Goal: Information Seeking & Learning: Learn about a topic

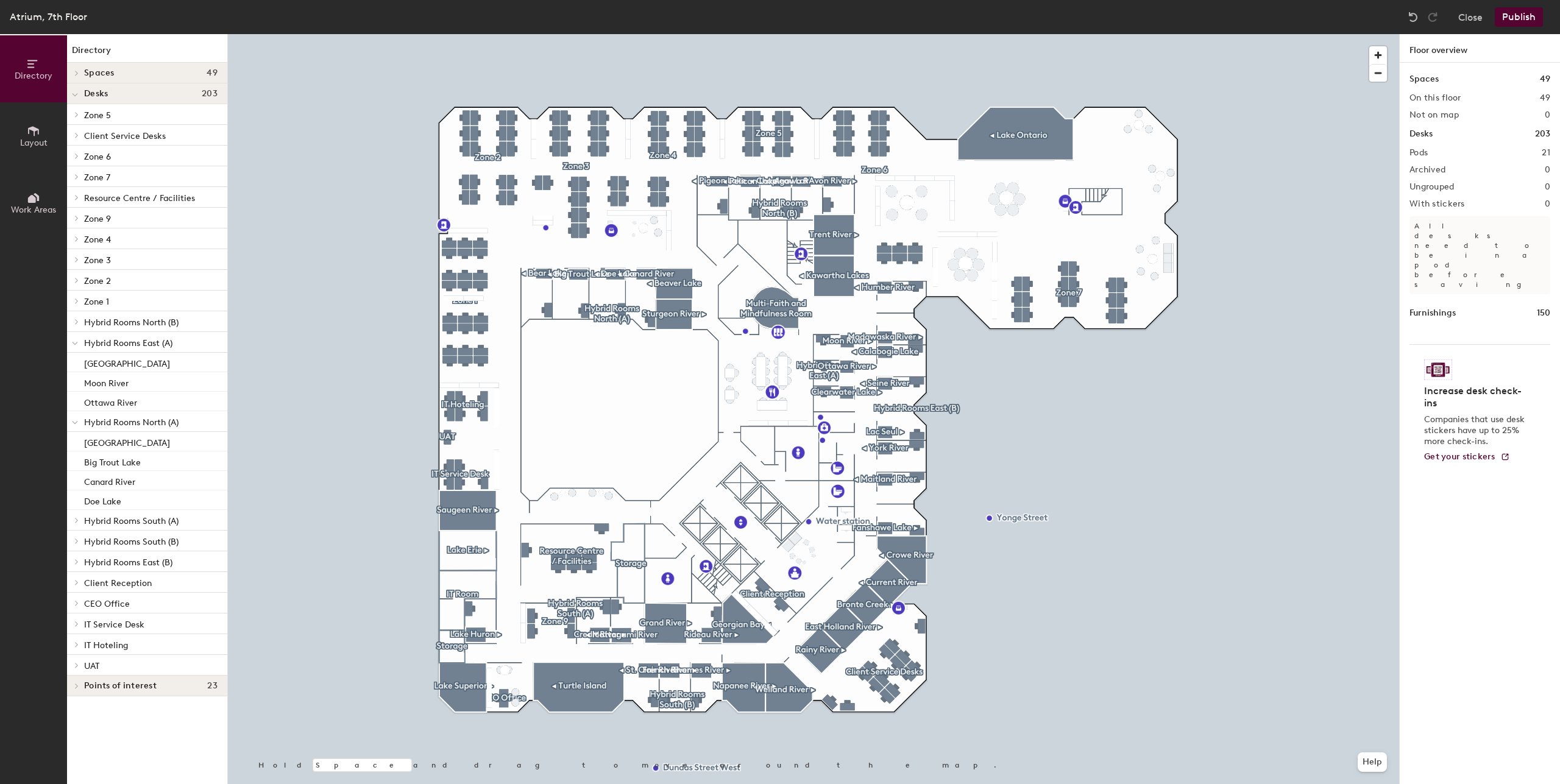
click at [135, 344] on span "Hybrid Rooms East (A)" at bounding box center [128, 343] width 89 height 10
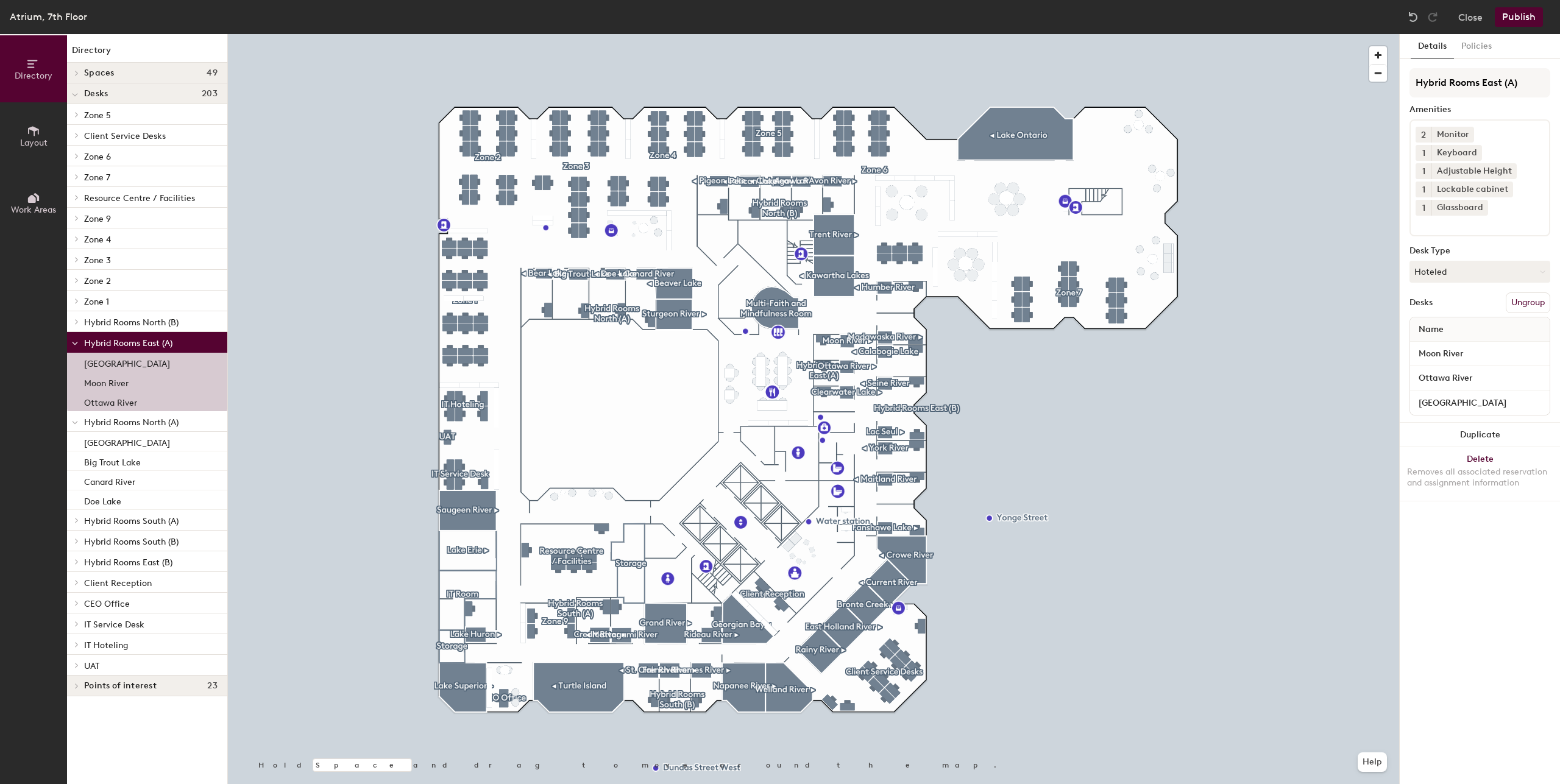
click at [138, 326] on span "Hybrid Rooms North (B)" at bounding box center [131, 323] width 94 height 10
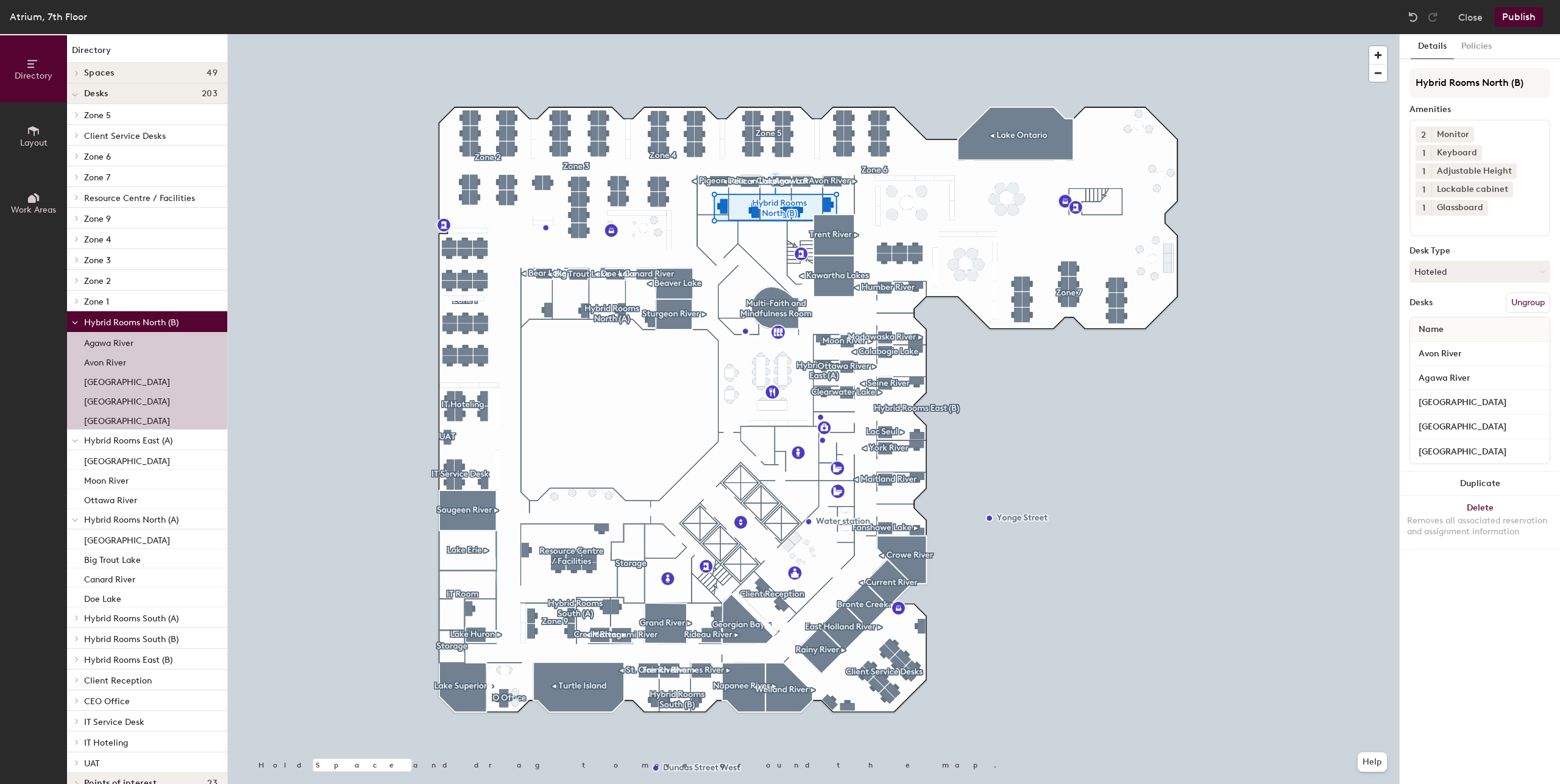
click at [140, 321] on span "Hybrid Rooms North (B)" at bounding box center [131, 323] width 94 height 10
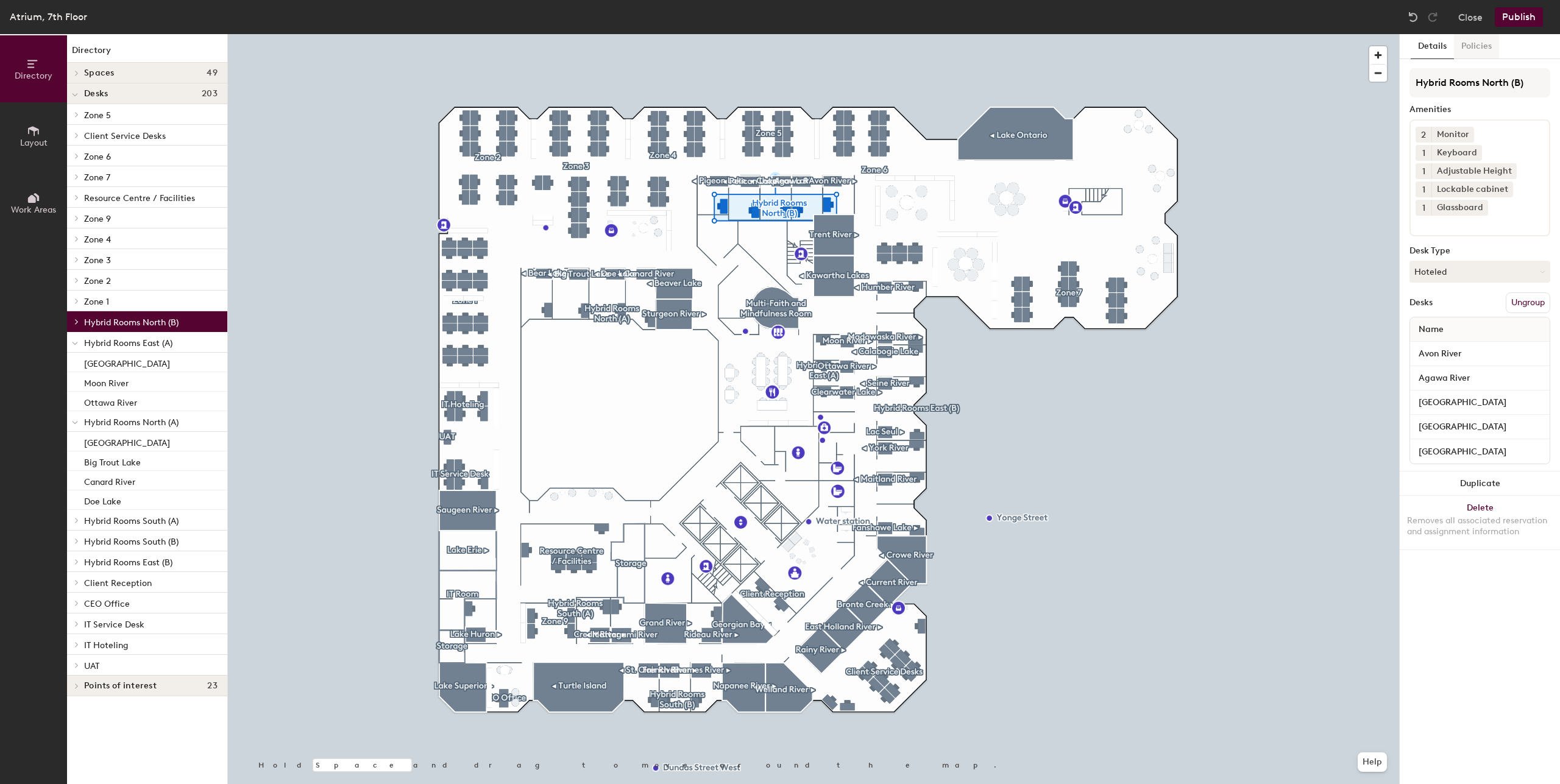
click at [1461, 50] on button "Policies" at bounding box center [1476, 47] width 45 height 25
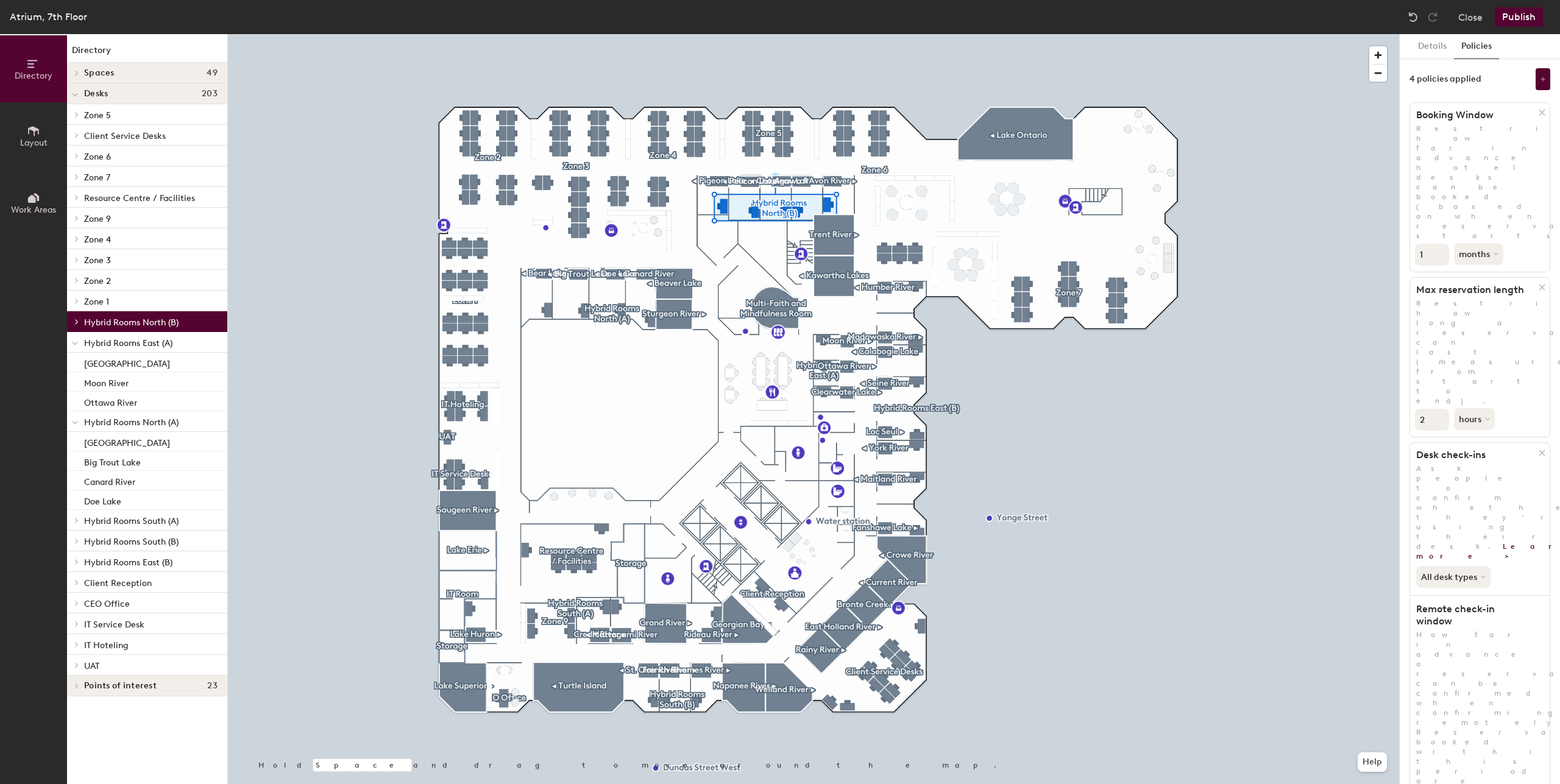
click at [142, 344] on span "Hybrid Rooms East (A)" at bounding box center [128, 343] width 89 height 10
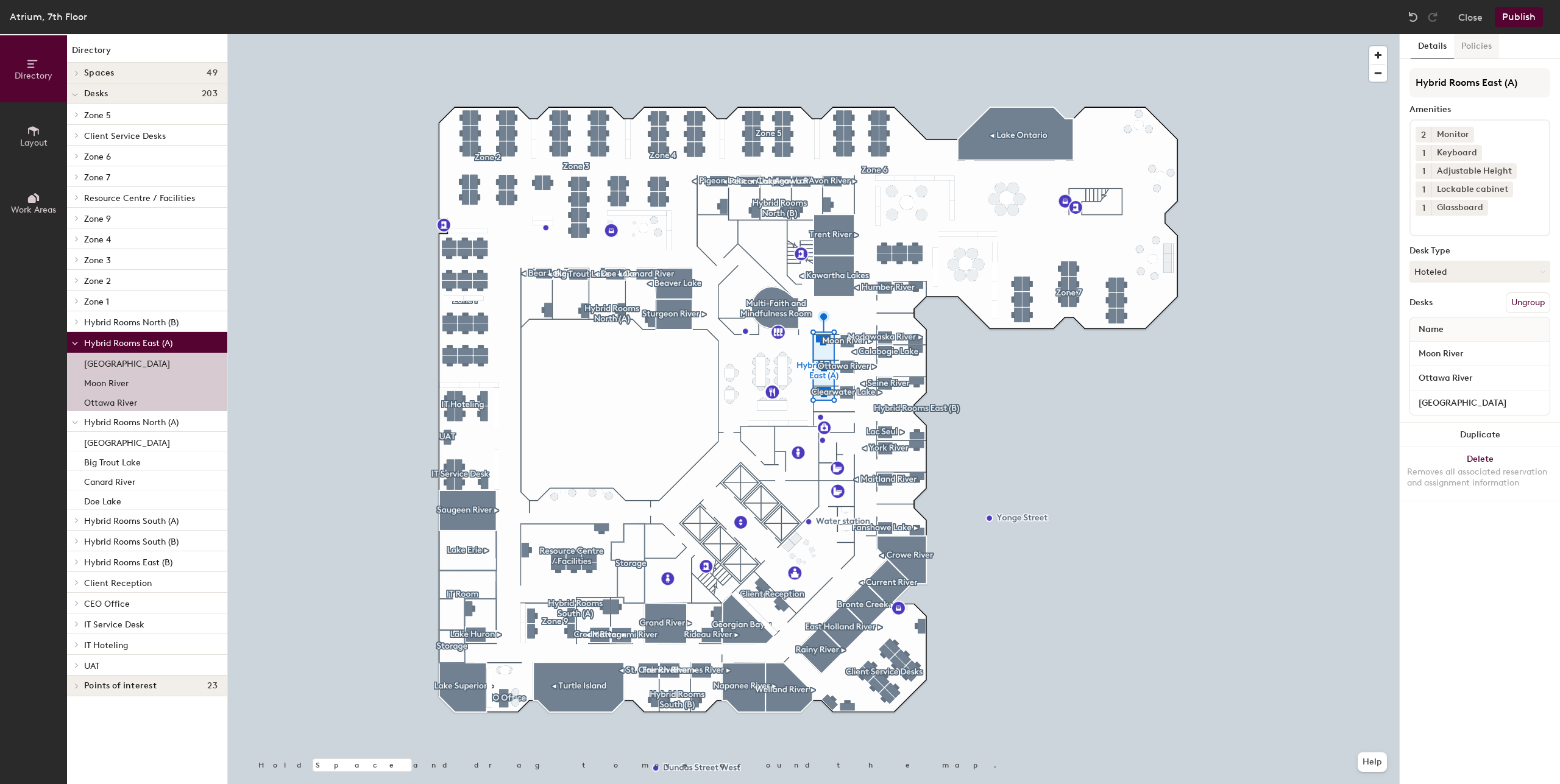
click at [1492, 47] on button "Policies" at bounding box center [1476, 47] width 45 height 25
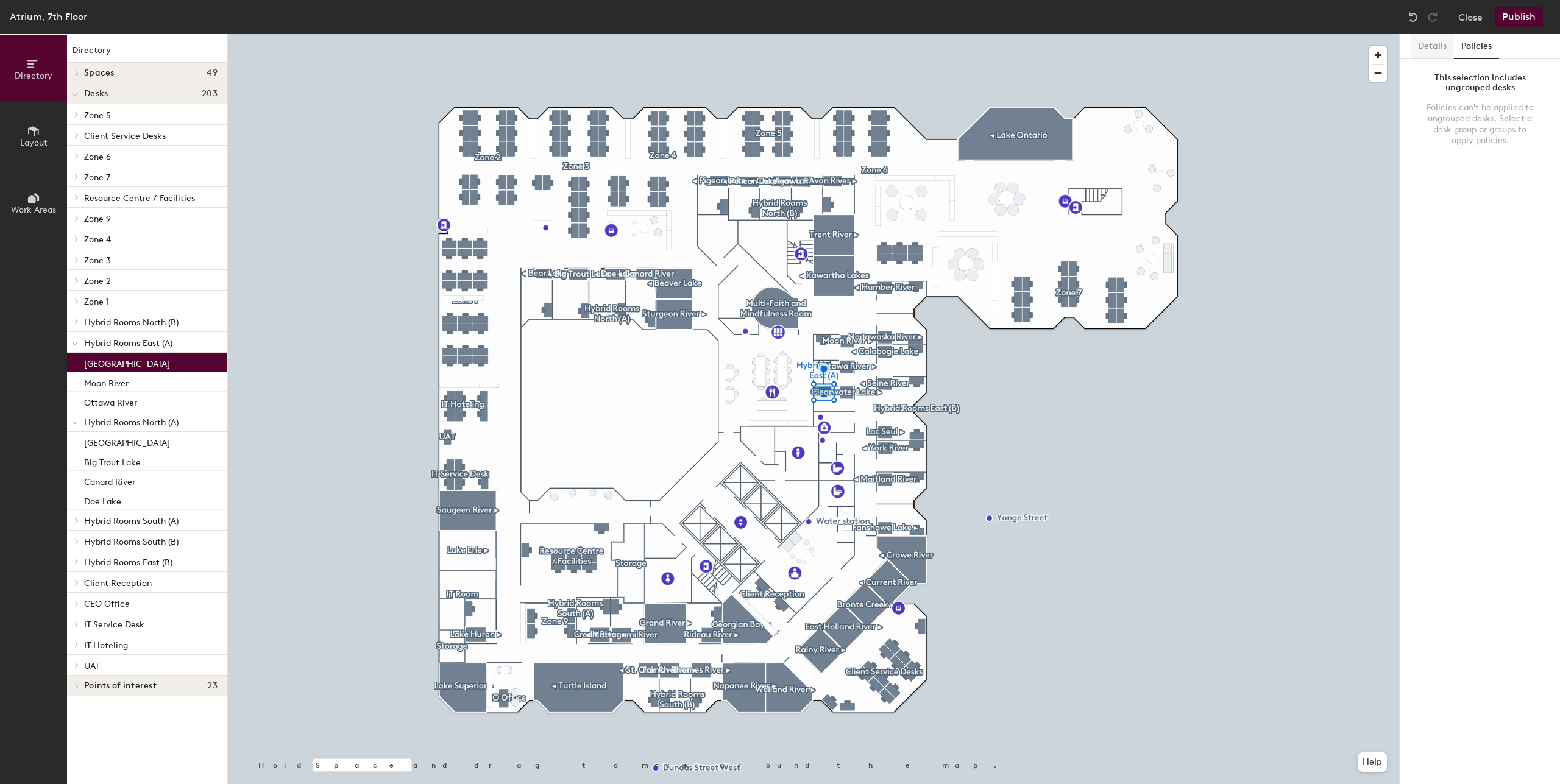
click at [1439, 47] on button "Details" at bounding box center [1432, 47] width 43 height 25
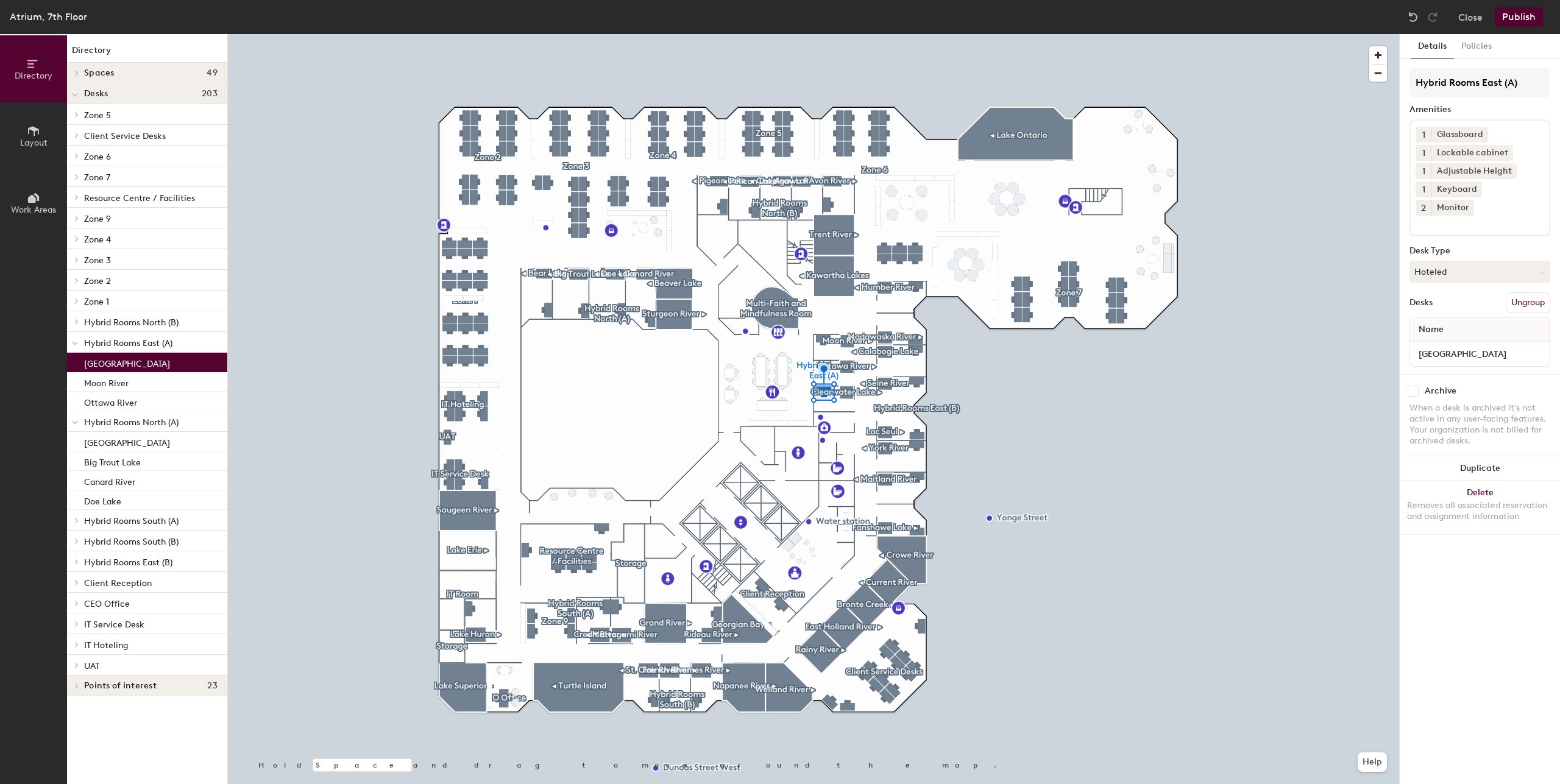
click at [143, 344] on span "Hybrid Rooms East (A)" at bounding box center [128, 343] width 89 height 10
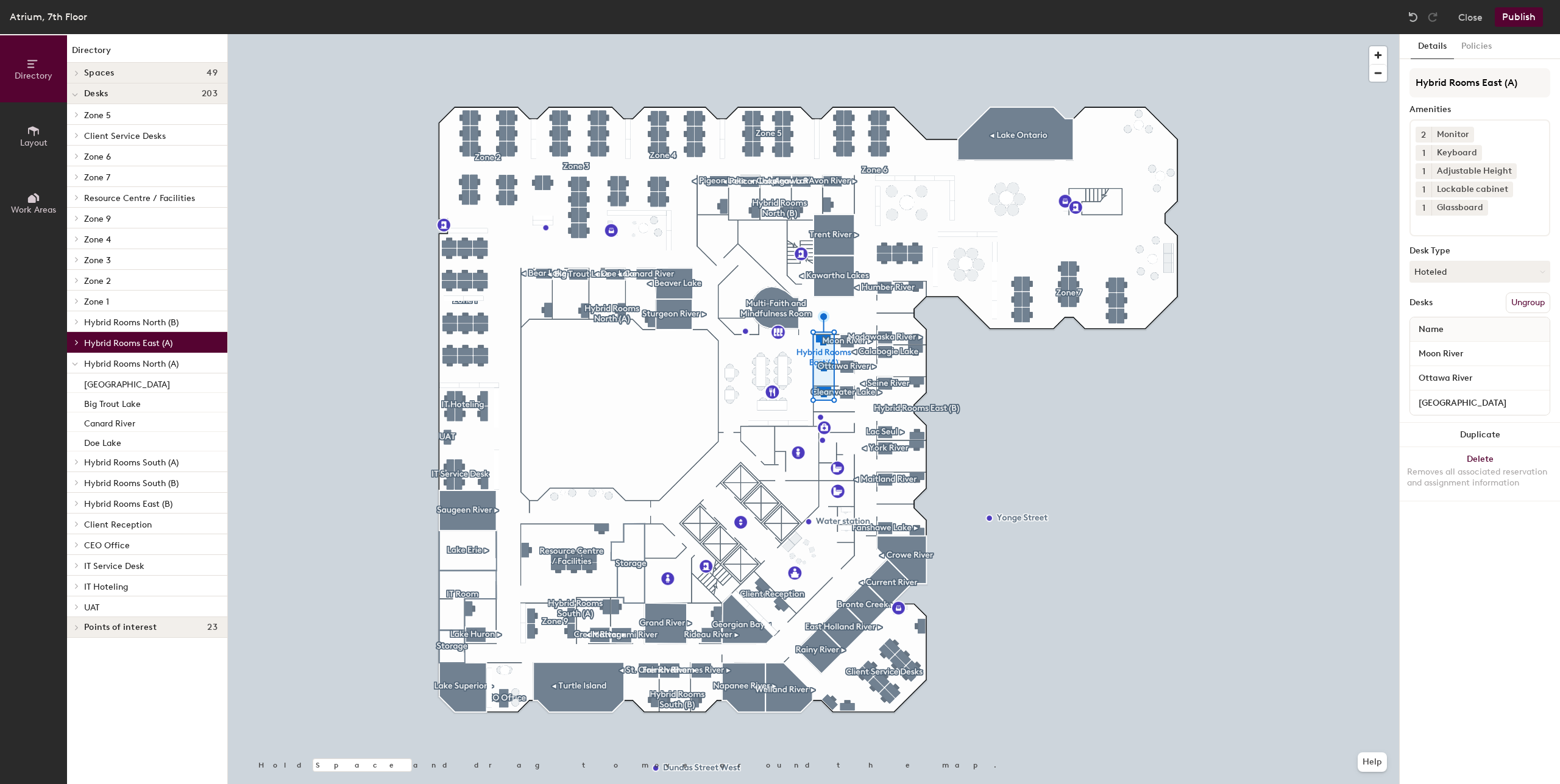
click at [156, 368] on span "Hybrid Rooms North (A)" at bounding box center [131, 364] width 94 height 10
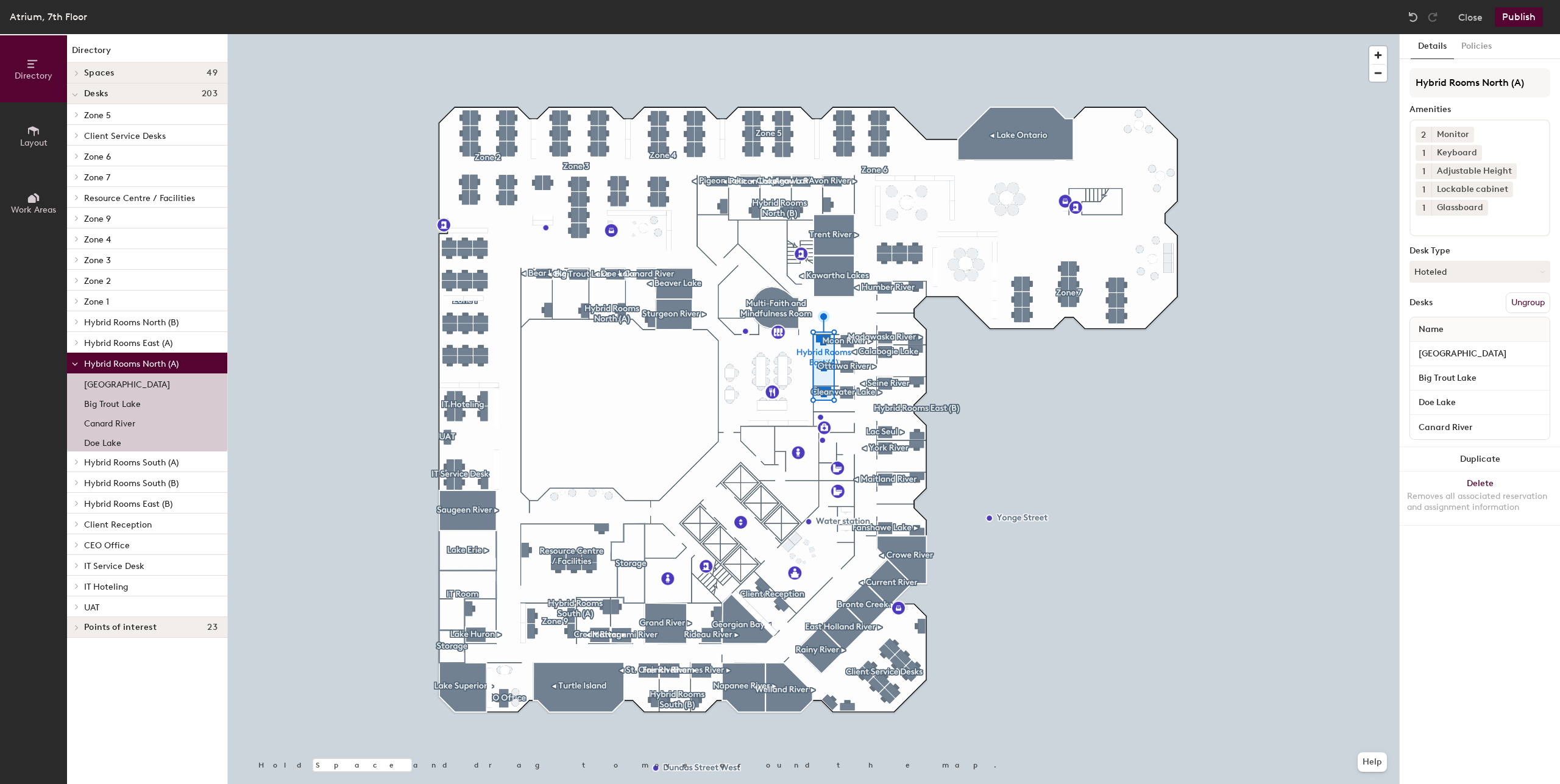
click at [155, 341] on span "Hybrid Rooms East (A)" at bounding box center [128, 343] width 89 height 10
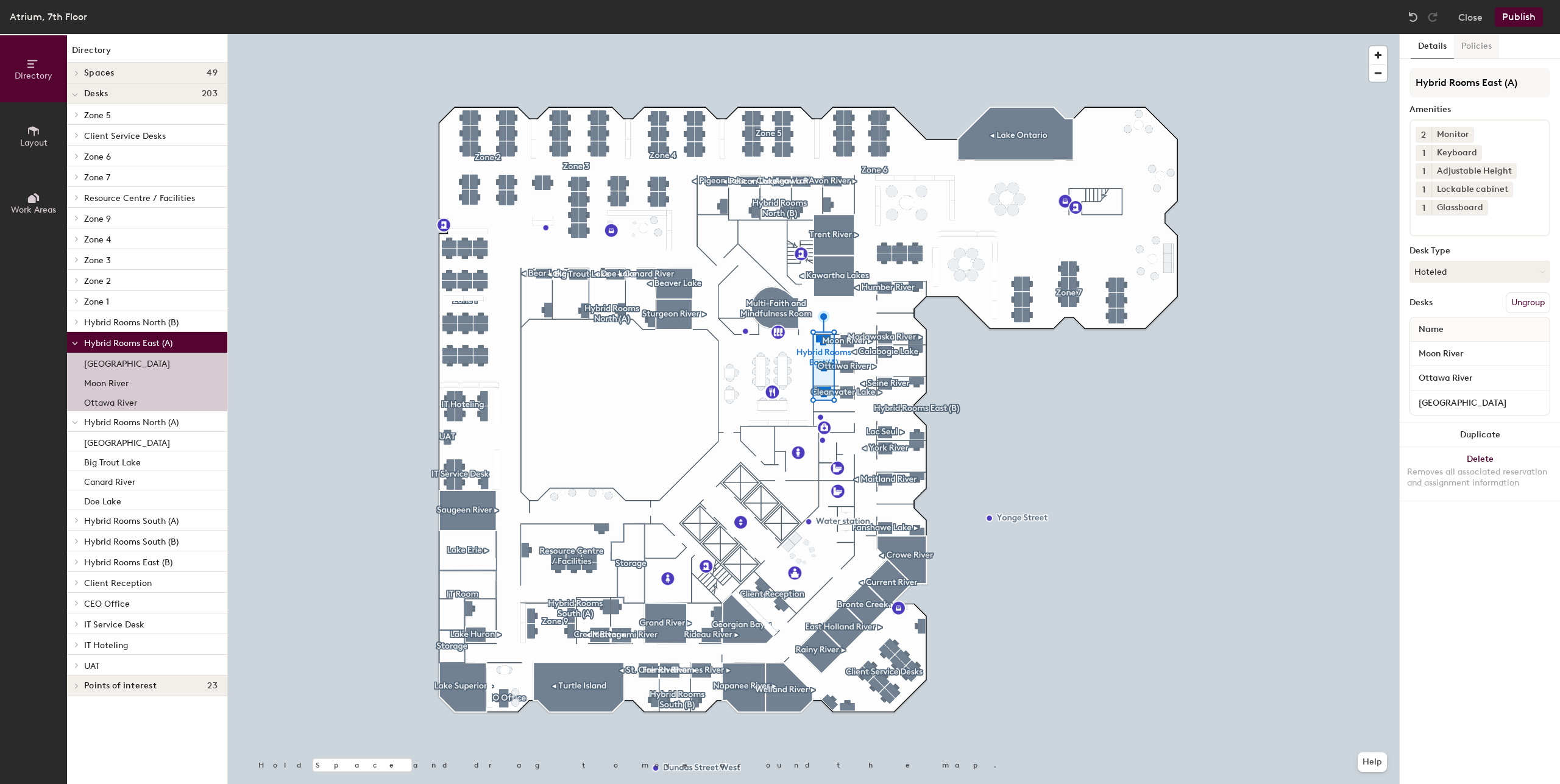
click at [1459, 48] on button "Policies" at bounding box center [1476, 47] width 45 height 25
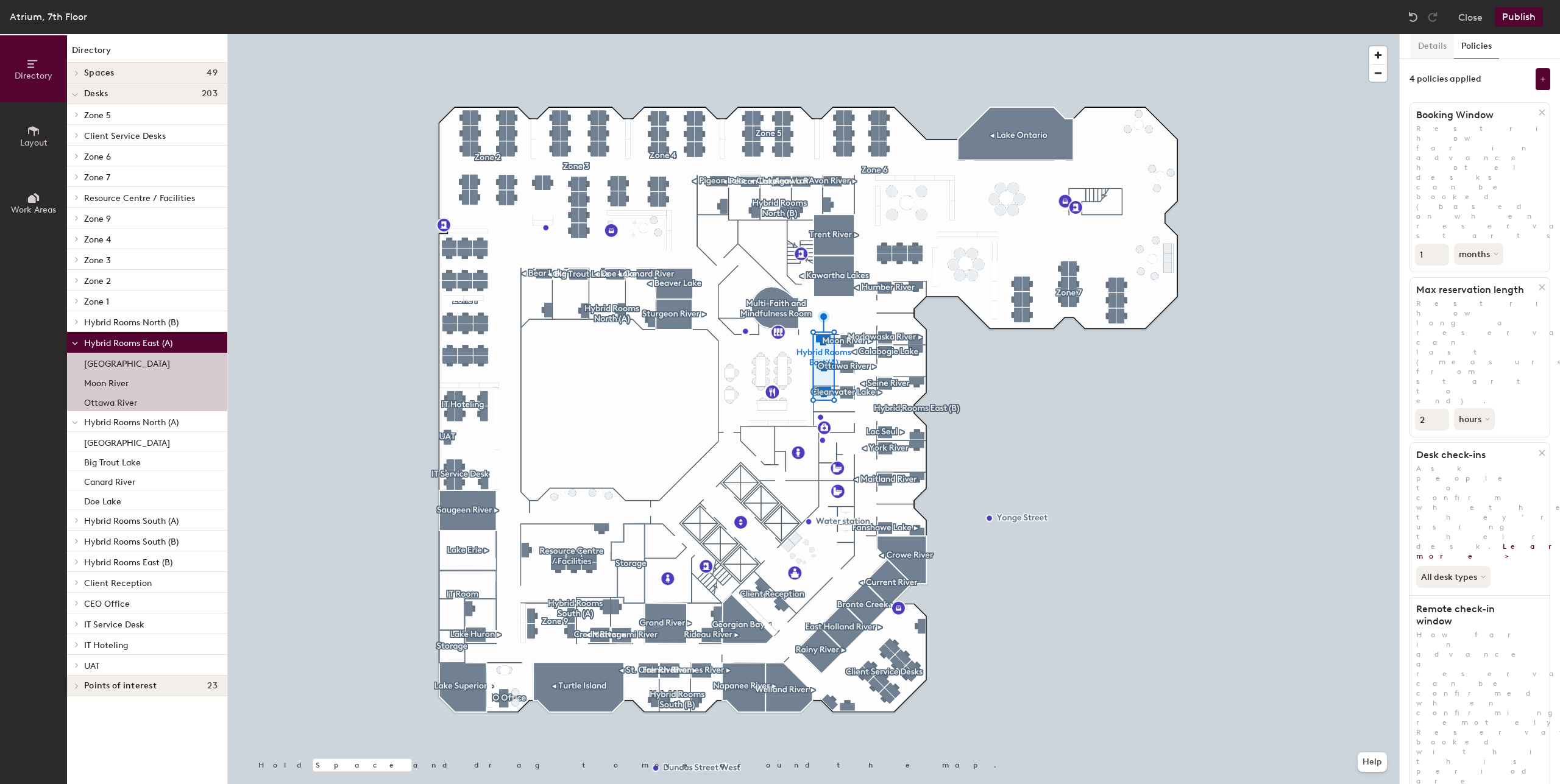
click at [1430, 38] on button "Details" at bounding box center [1432, 47] width 43 height 25
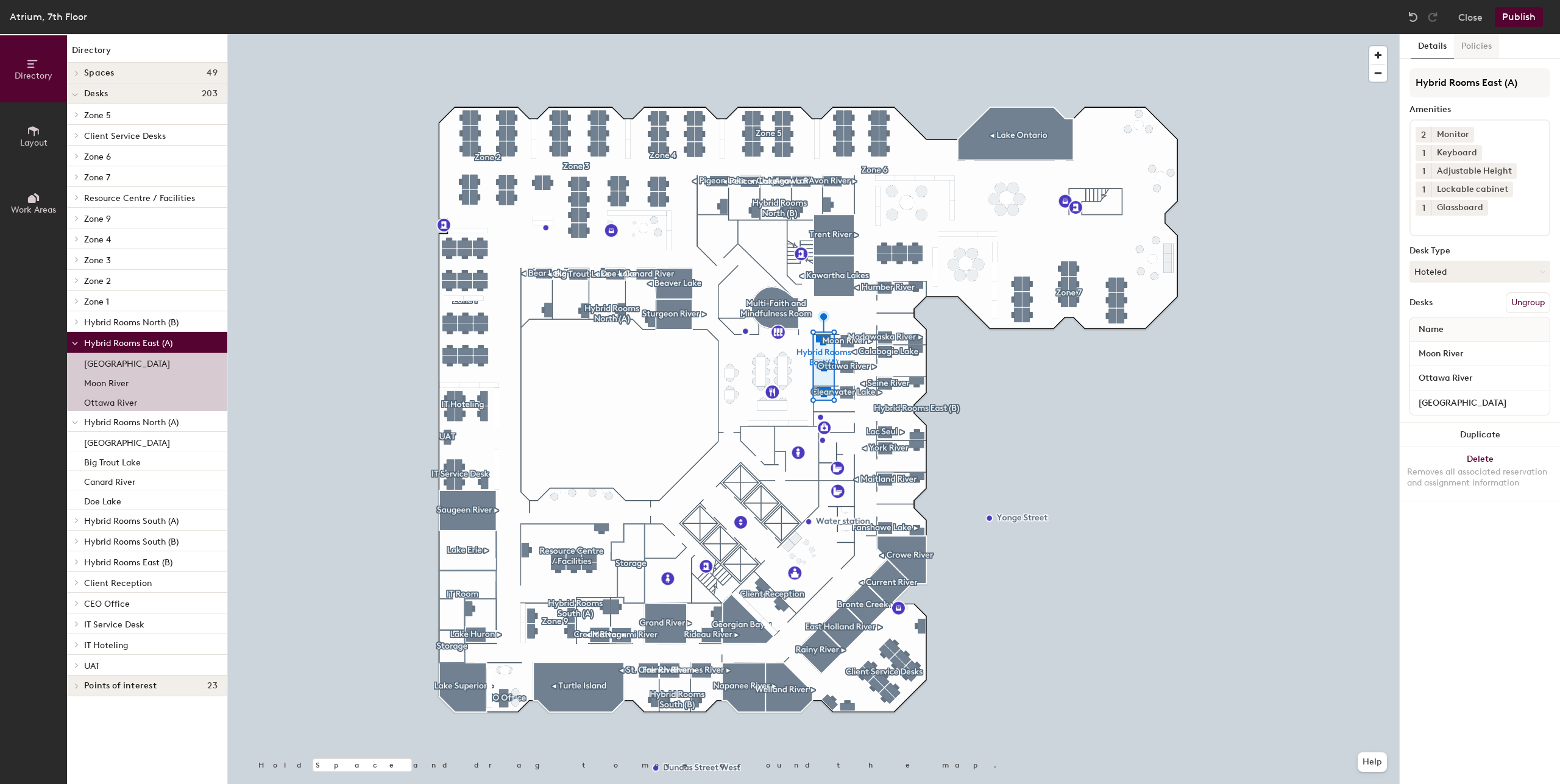
click at [1470, 48] on button "Policies" at bounding box center [1476, 47] width 45 height 25
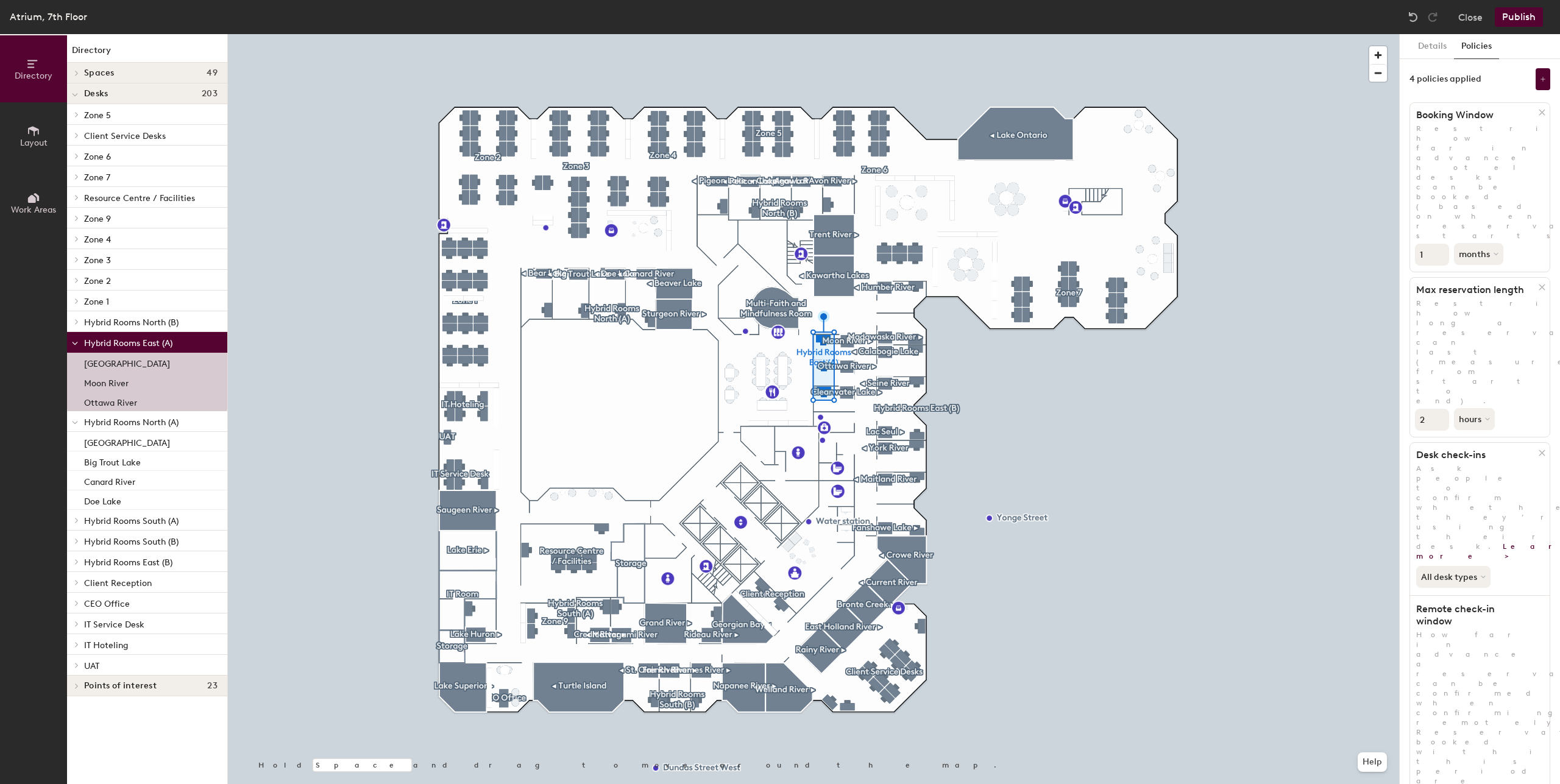
click at [1438, 73] on div "4 policies applied" at bounding box center [1480, 79] width 141 height 22
click at [1436, 55] on button "Details" at bounding box center [1432, 47] width 43 height 25
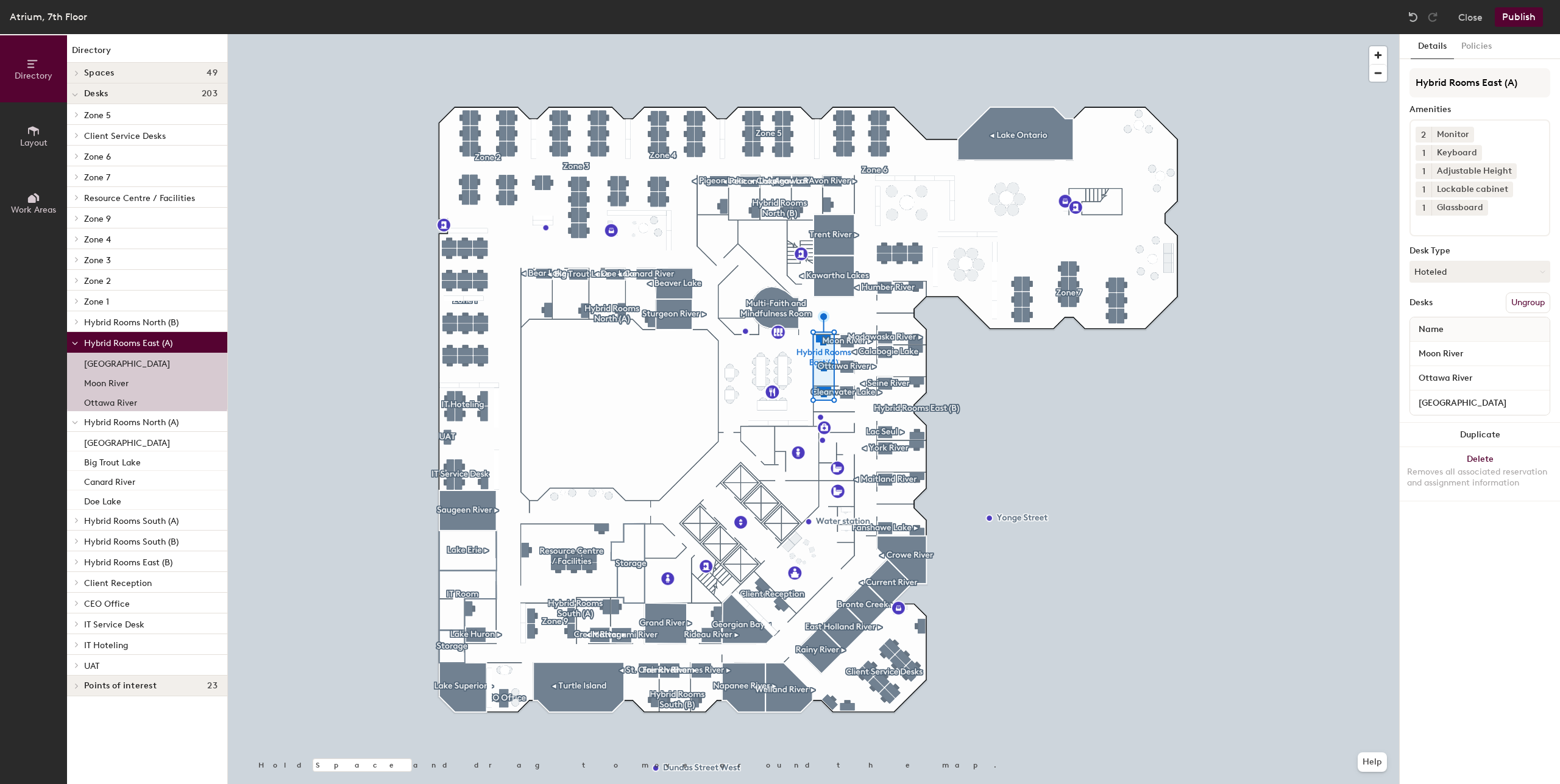
click at [124, 325] on span "Hybrid Rooms North (B)" at bounding box center [131, 323] width 94 height 10
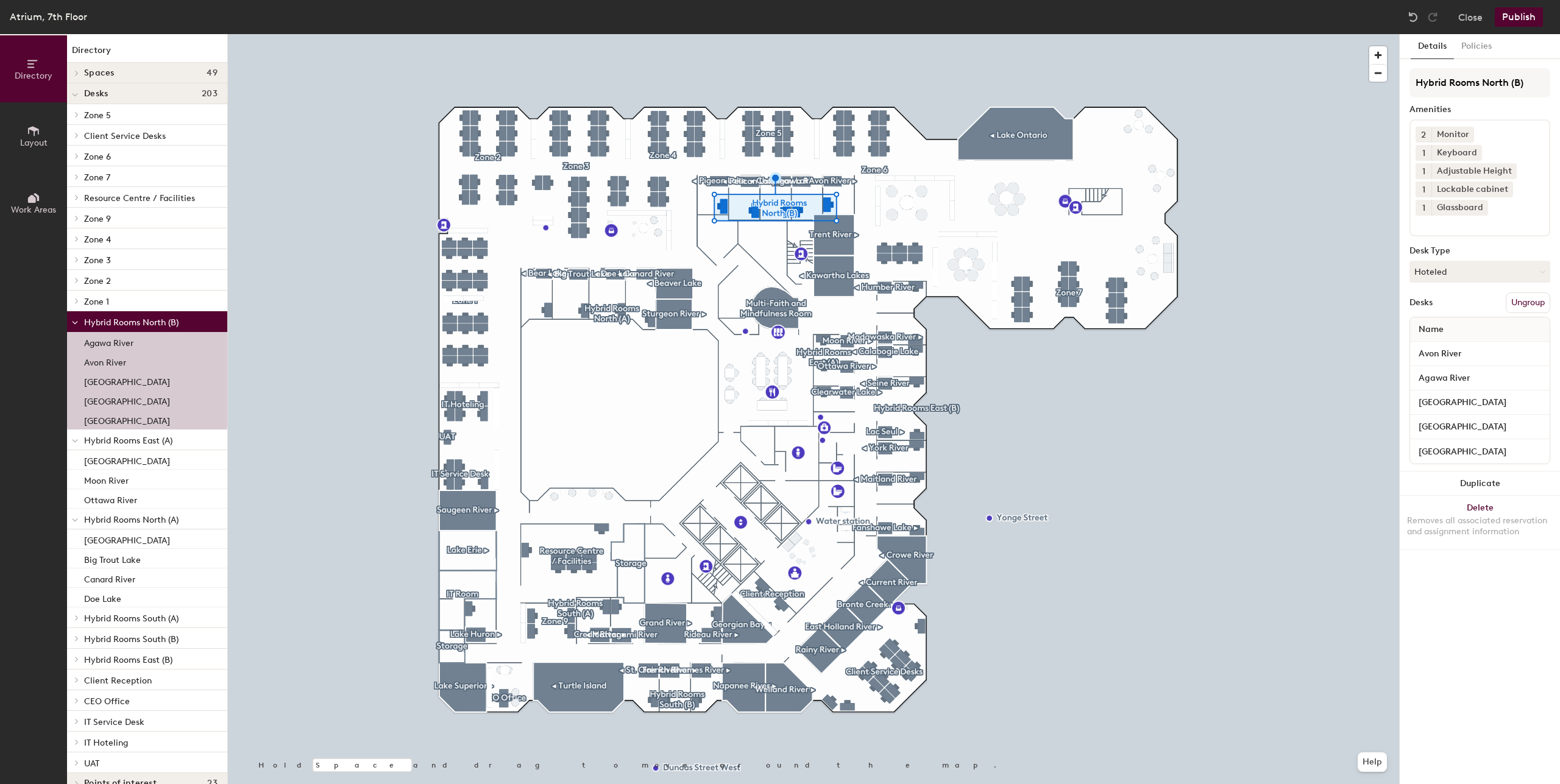
click at [137, 345] on div "Agawa River" at bounding box center [147, 341] width 160 height 19
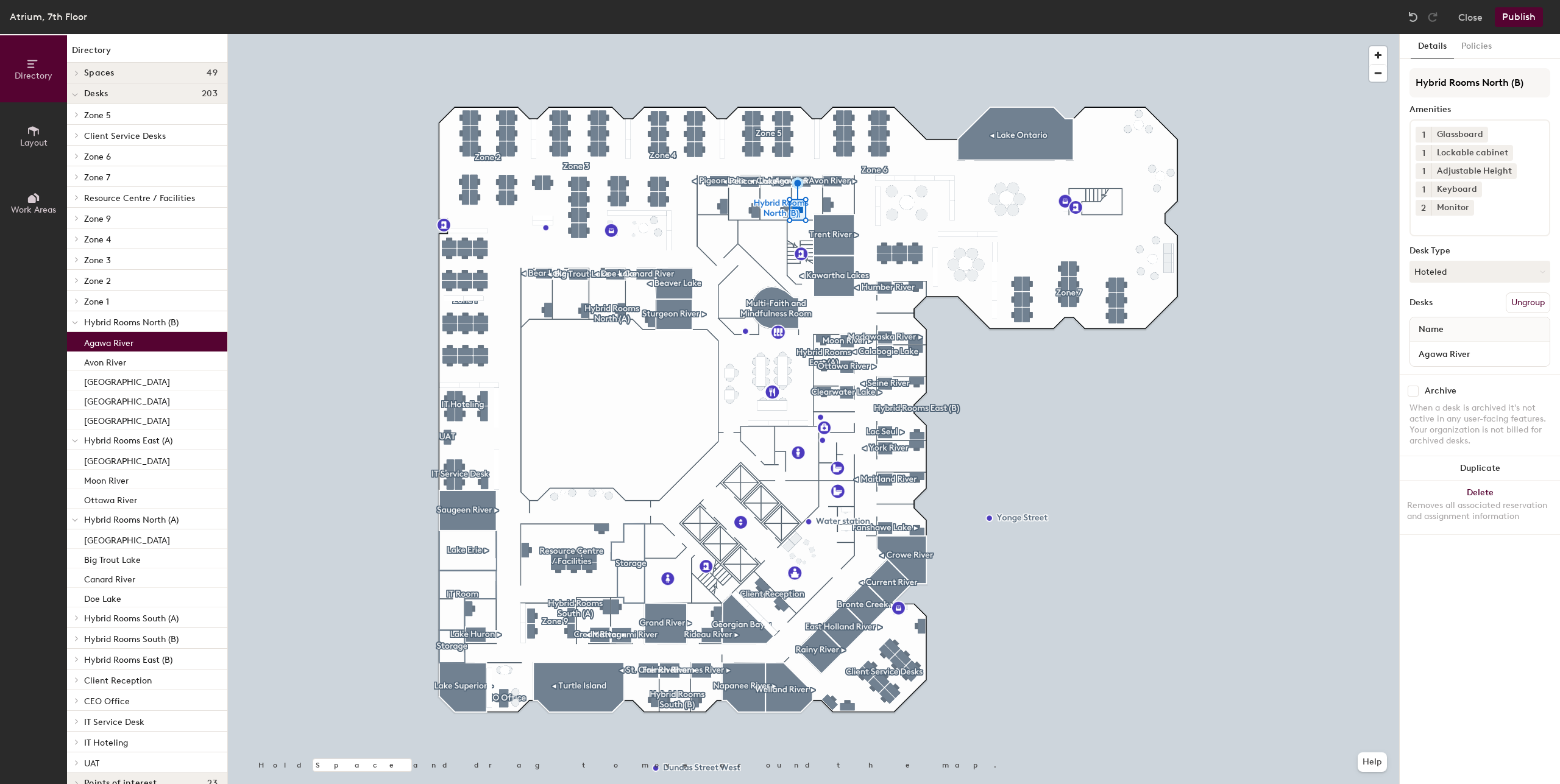
click at [148, 324] on span "Hybrid Rooms North (B)" at bounding box center [131, 323] width 94 height 10
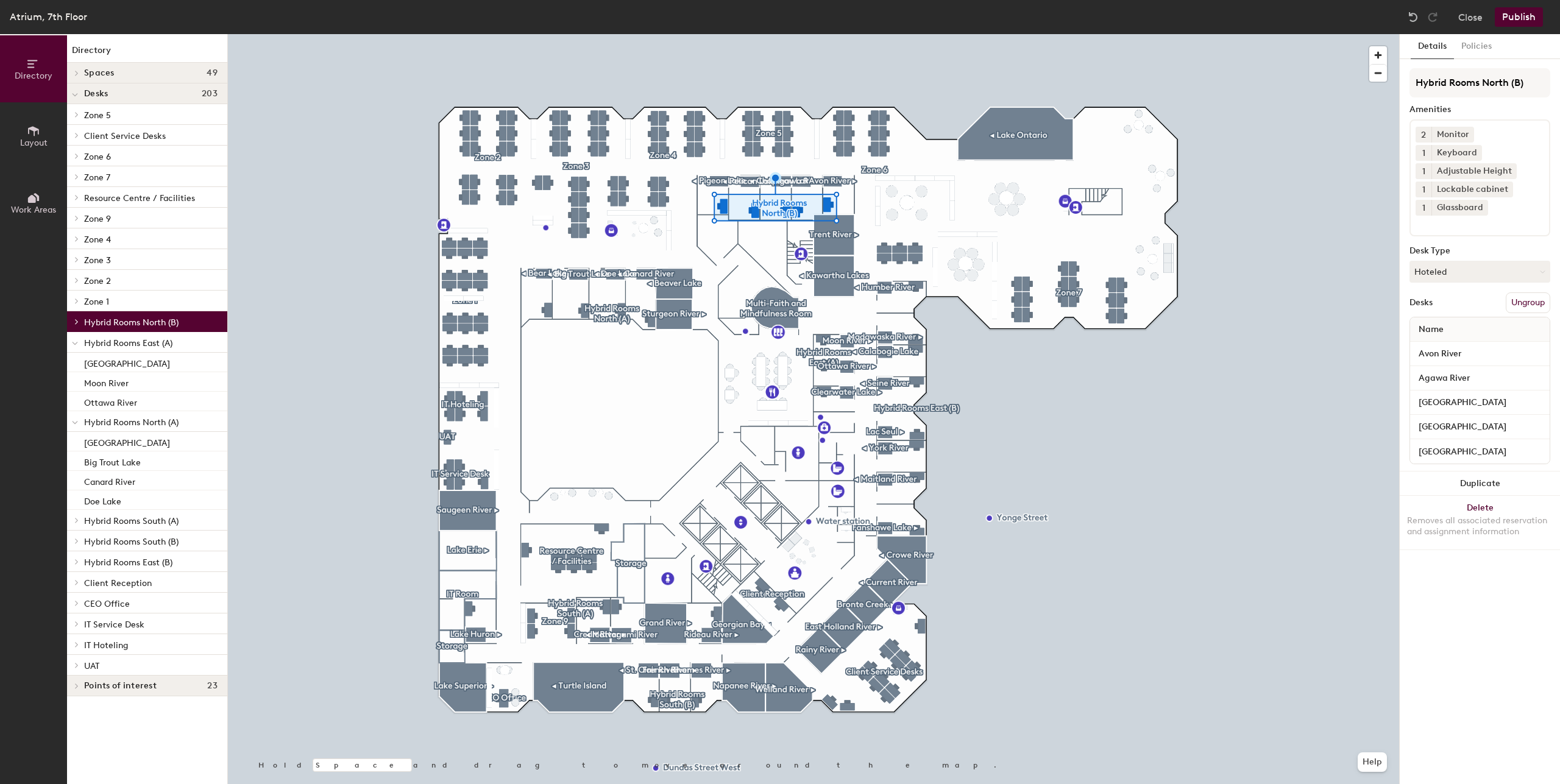
click at [153, 346] on span "Hybrid Rooms East (A)" at bounding box center [128, 343] width 89 height 10
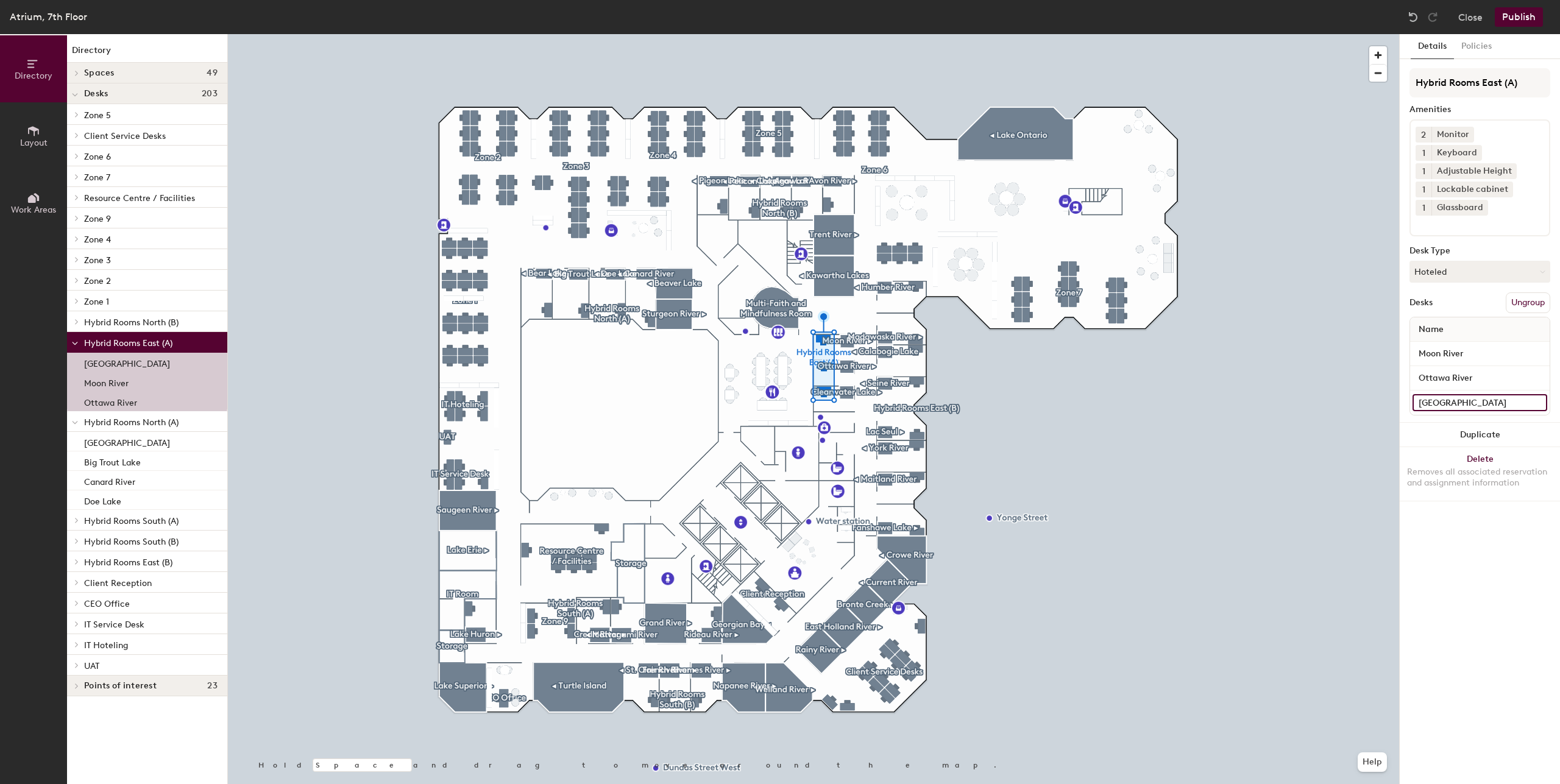
click at [1442, 394] on input "[GEOGRAPHIC_DATA]" at bounding box center [1480, 402] width 135 height 17
click at [1447, 370] on div "Ottawa River" at bounding box center [1480, 378] width 140 height 25
click at [1433, 520] on div "Details Policies Hybrid Rooms East (A) Amenities 2 Monitor 1 Keyboard 1 Adjusta…" at bounding box center [1480, 409] width 160 height 750
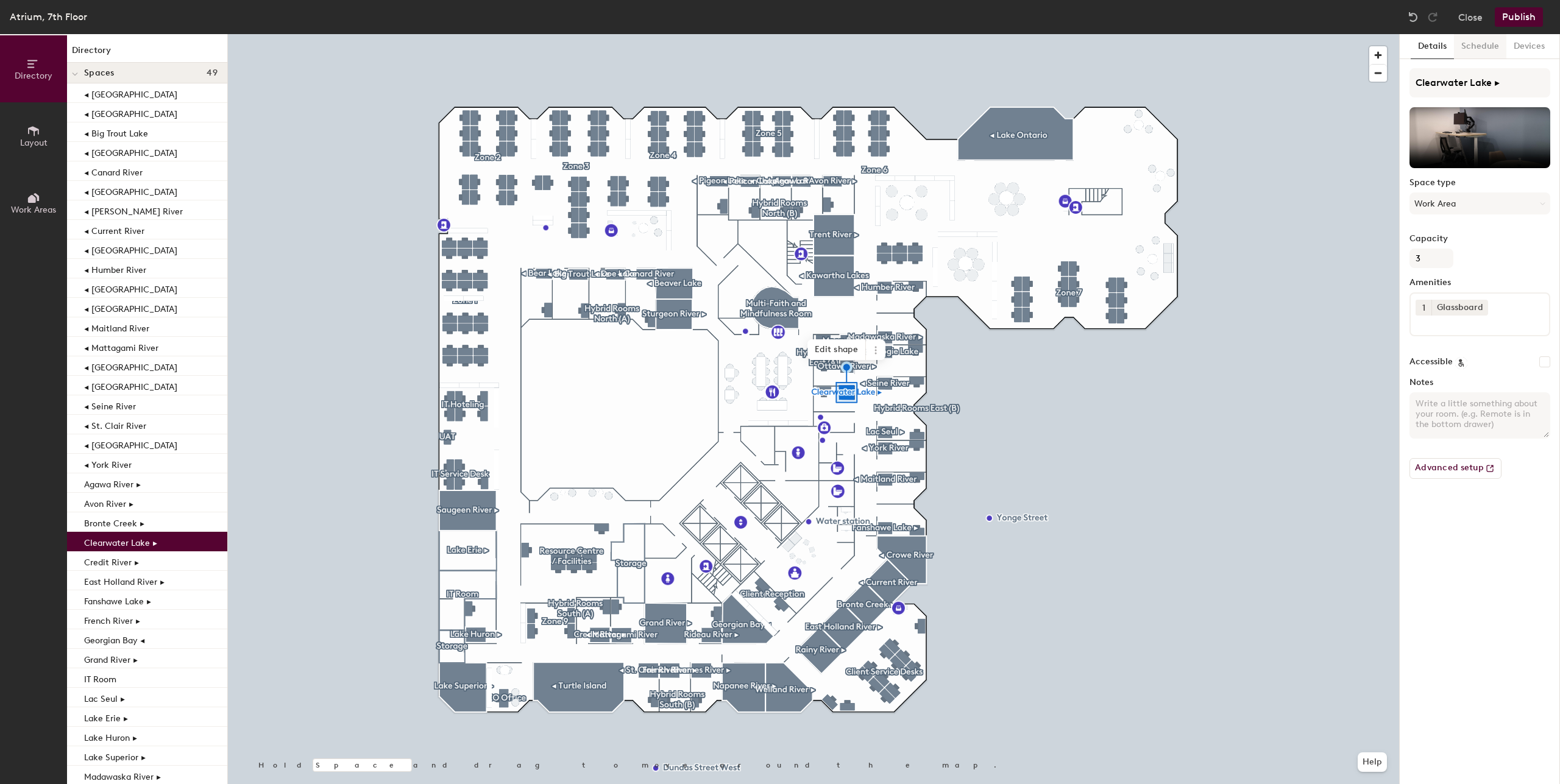
click at [1478, 44] on button "Schedule" at bounding box center [1480, 47] width 52 height 25
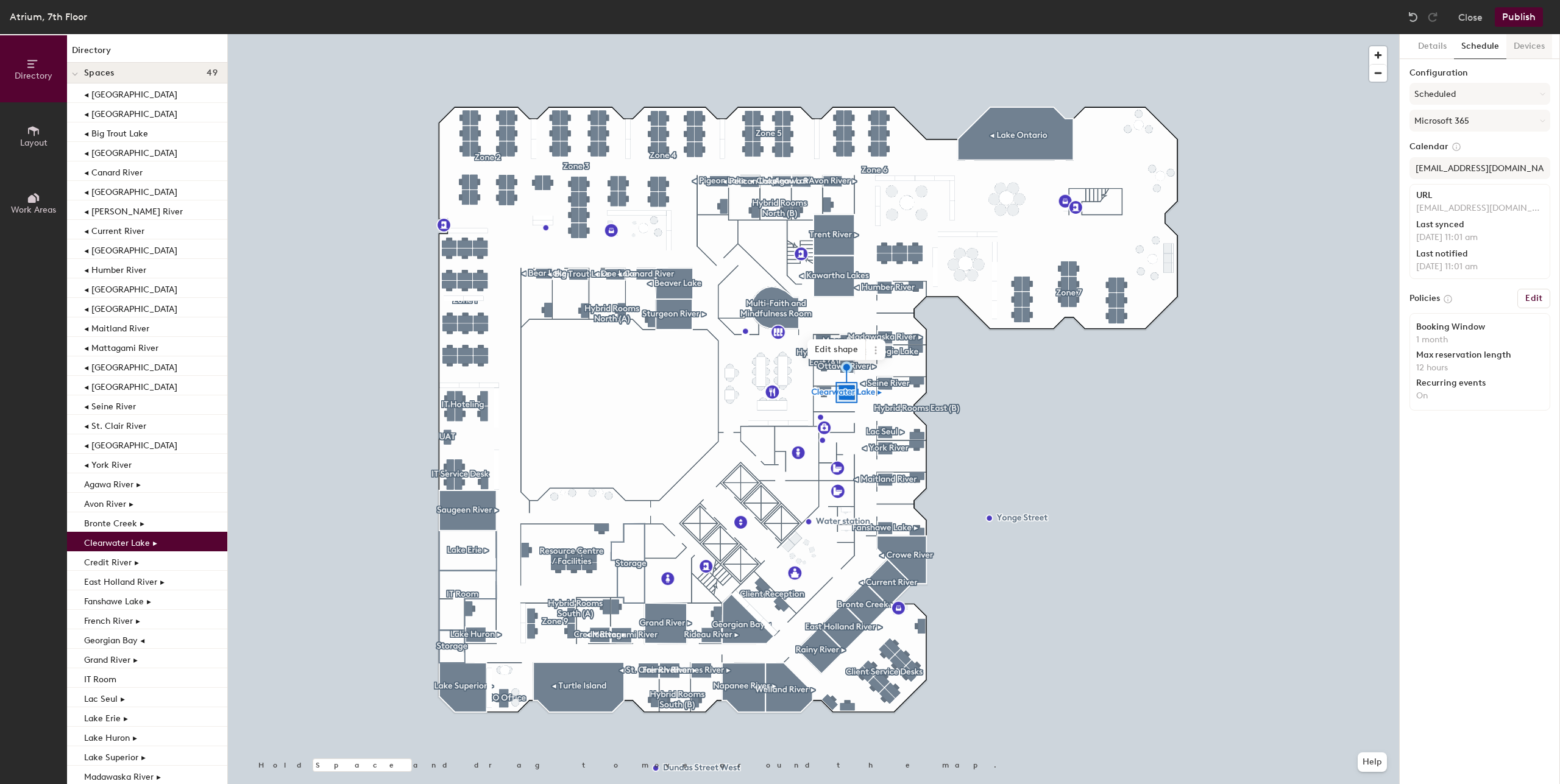
click at [1530, 51] on button "Devices" at bounding box center [1529, 47] width 46 height 25
click at [1489, 48] on button "Schedule" at bounding box center [1480, 47] width 52 height 25
click at [1434, 48] on button "Details" at bounding box center [1432, 47] width 43 height 25
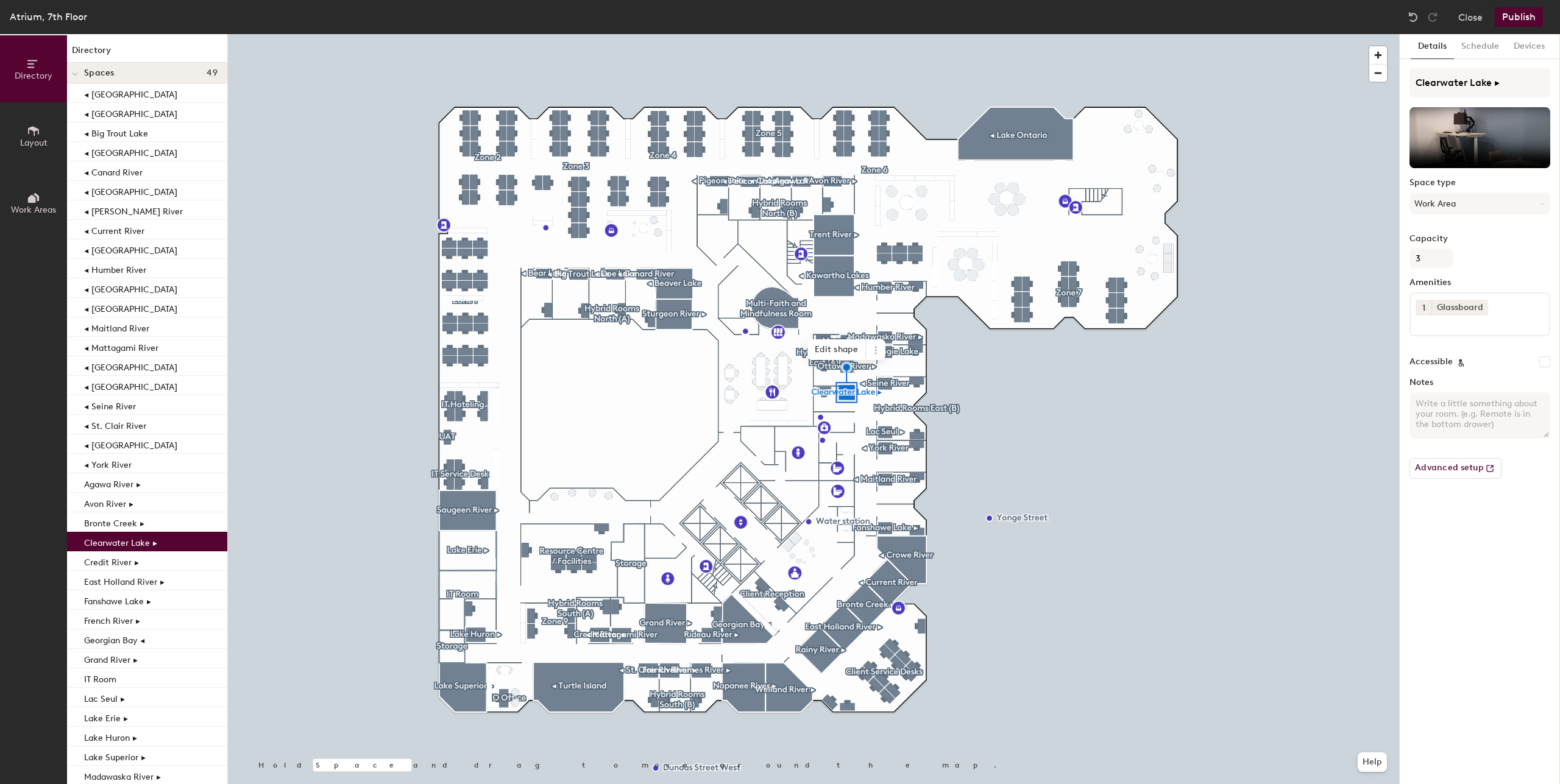
click at [80, 78] on div at bounding box center [75, 73] width 16 height 20
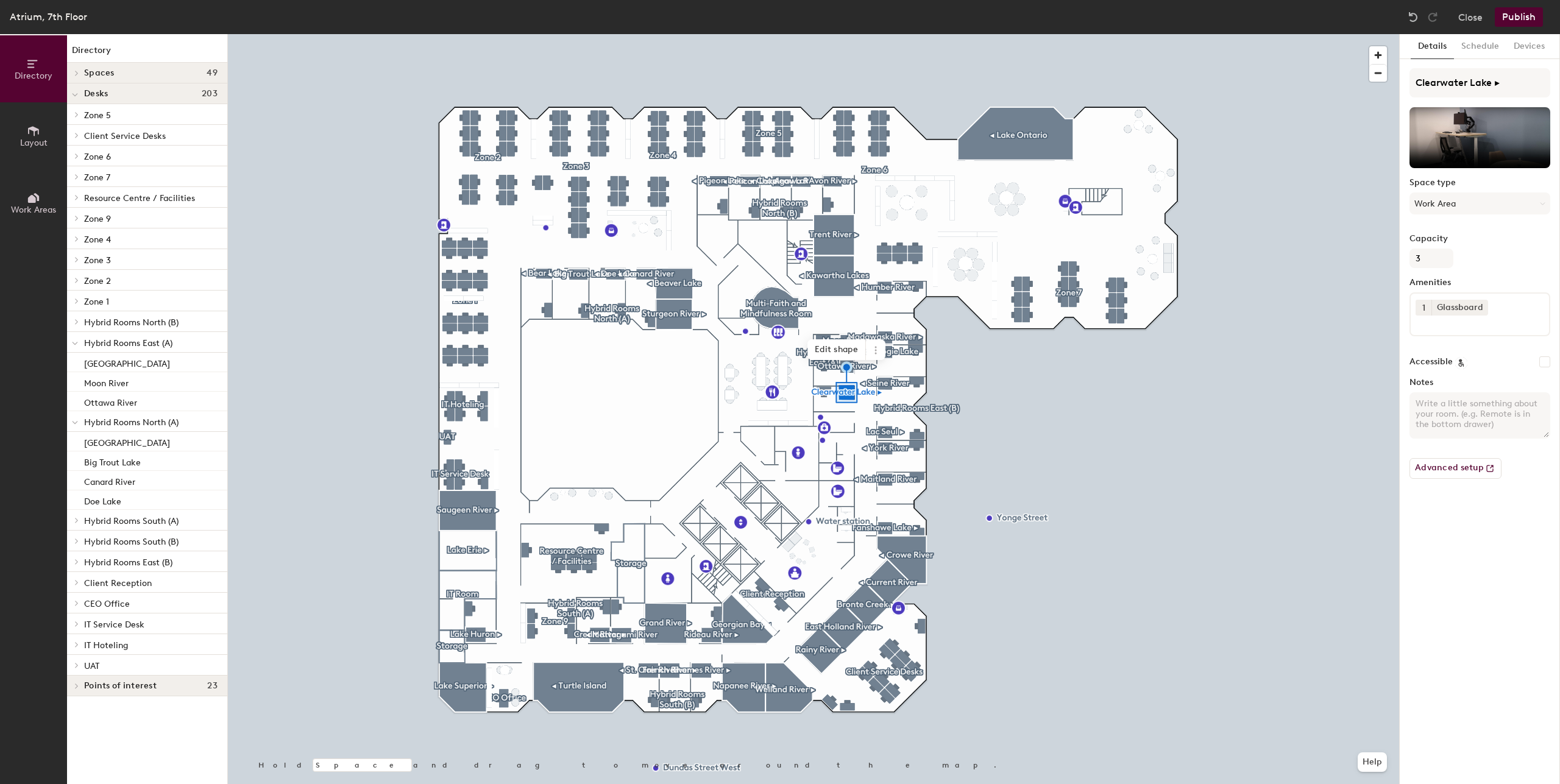
click at [131, 426] on span "Hybrid Rooms North (A)" at bounding box center [131, 422] width 94 height 10
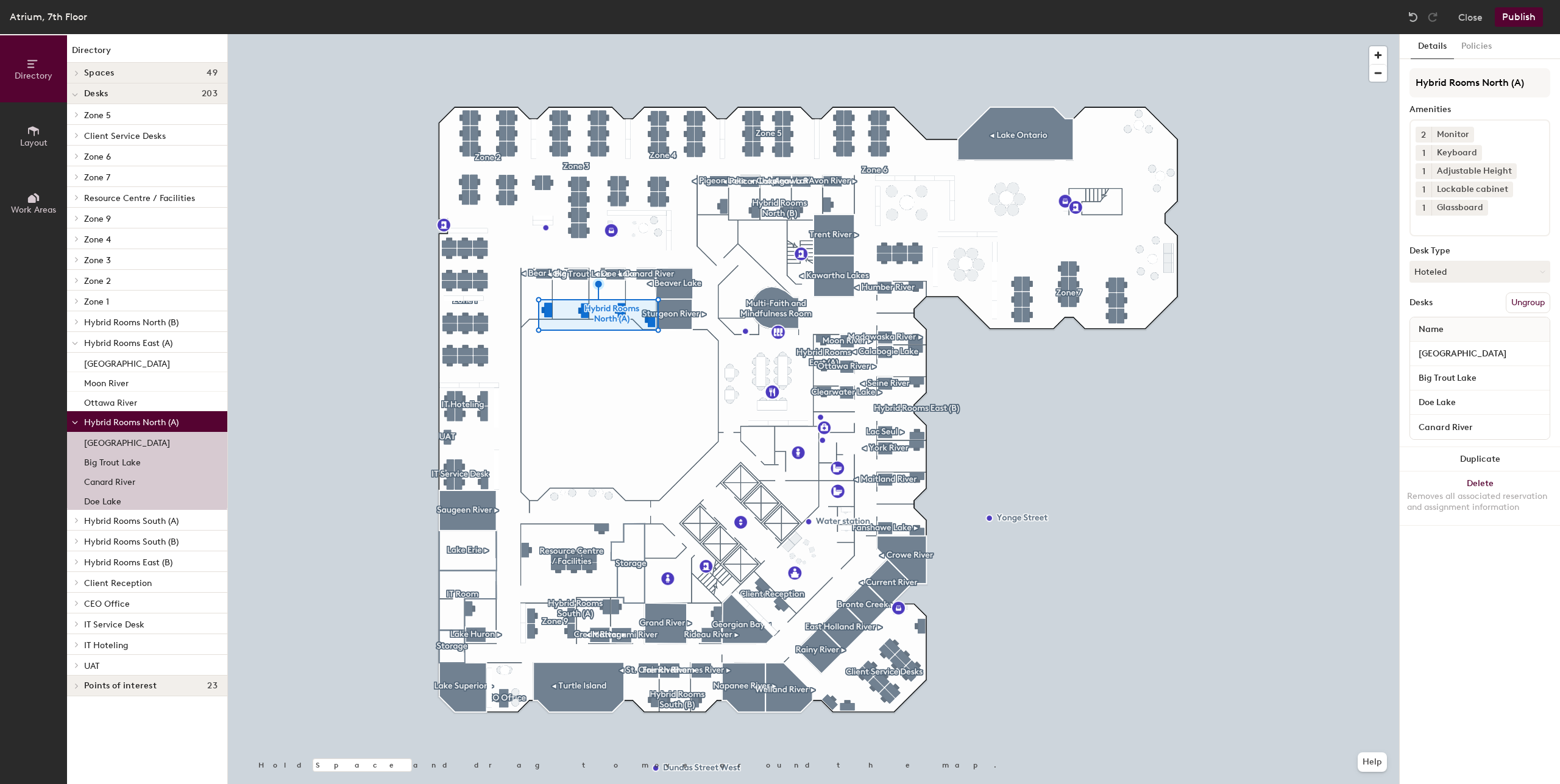
click at [146, 347] on span "Hybrid Rooms East (A)" at bounding box center [128, 343] width 89 height 10
